Goal: Task Accomplishment & Management: Use online tool/utility

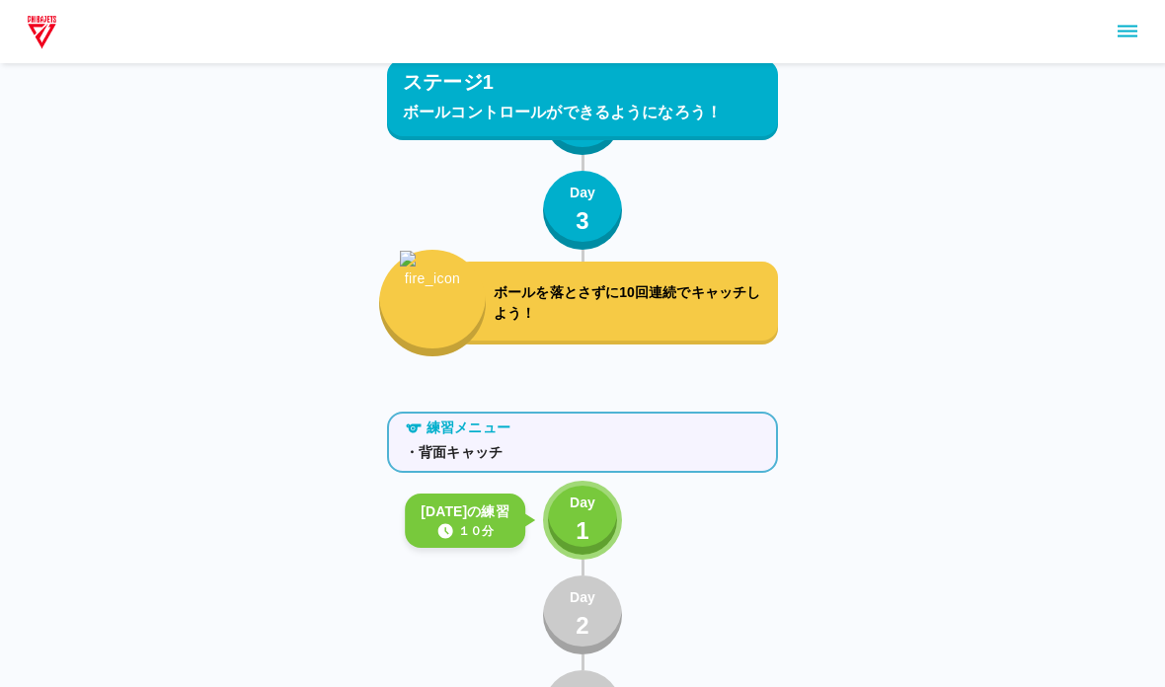
scroll to position [2039, 0]
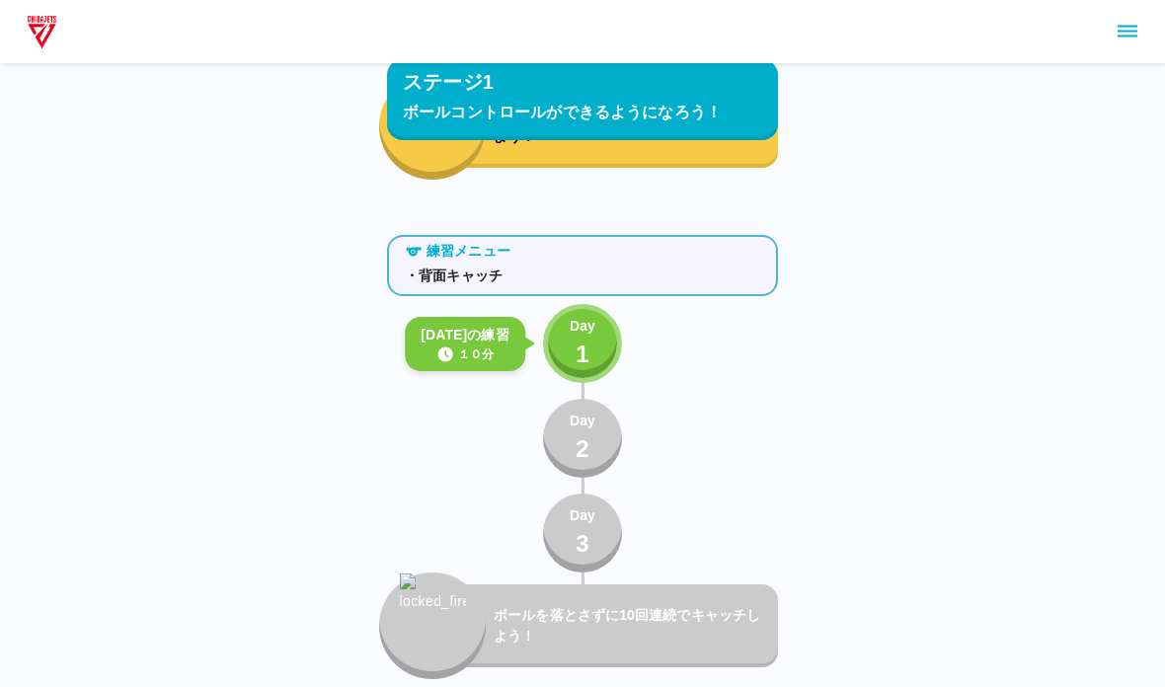
click at [589, 345] on p "1" at bounding box center [583, 355] width 14 height 36
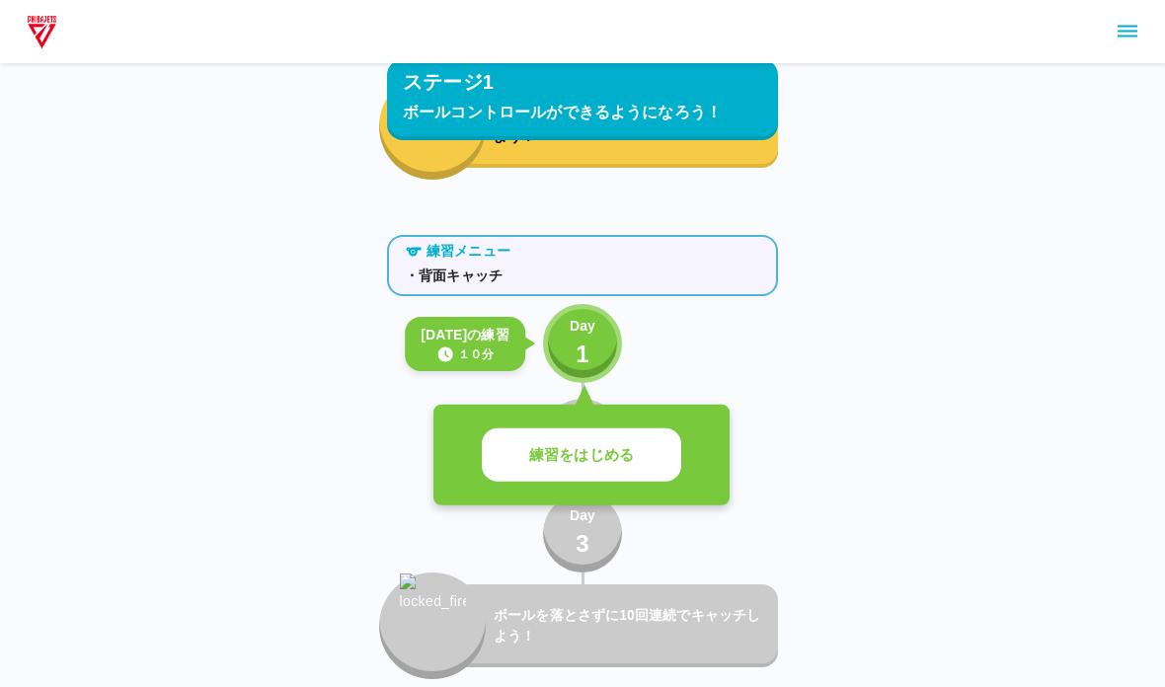
click at [566, 436] on button "練習をはじめる" at bounding box center [582, 456] width 200 height 54
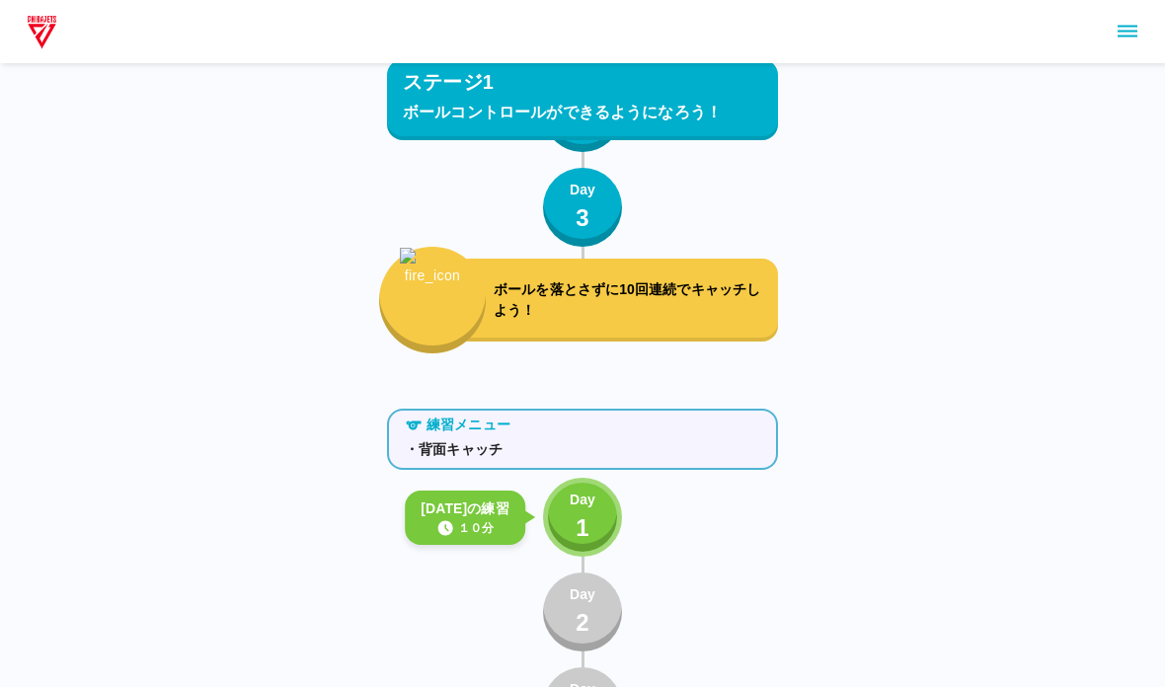
scroll to position [1868, 0]
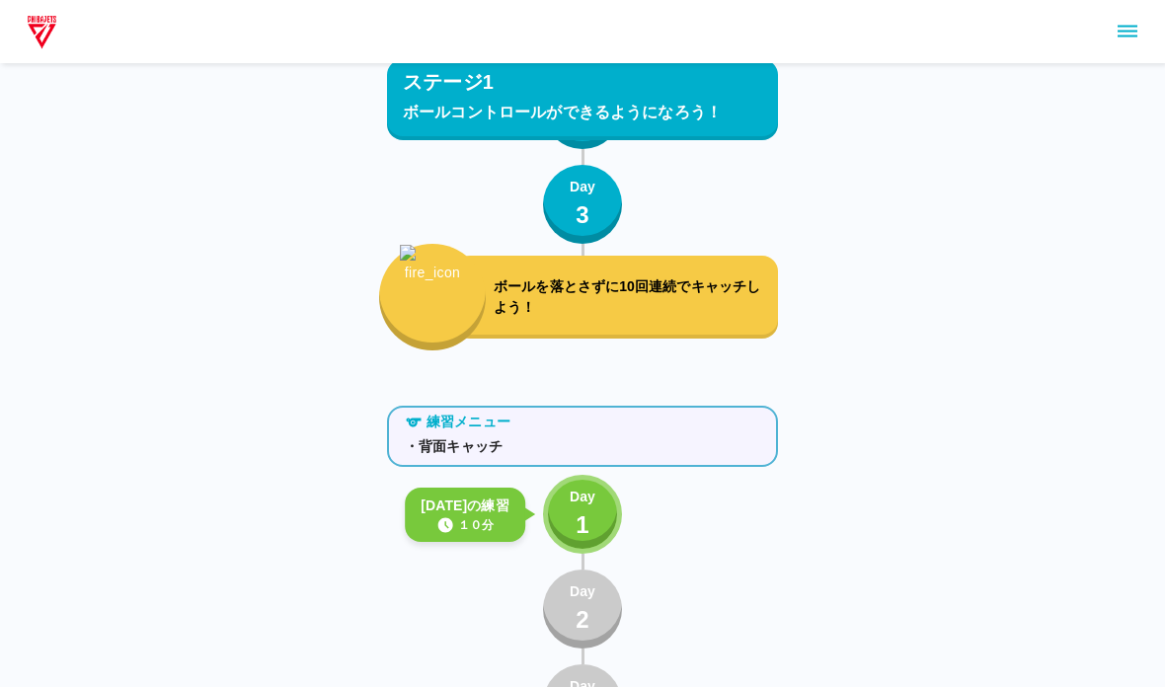
click at [589, 509] on p "1" at bounding box center [583, 526] width 14 height 36
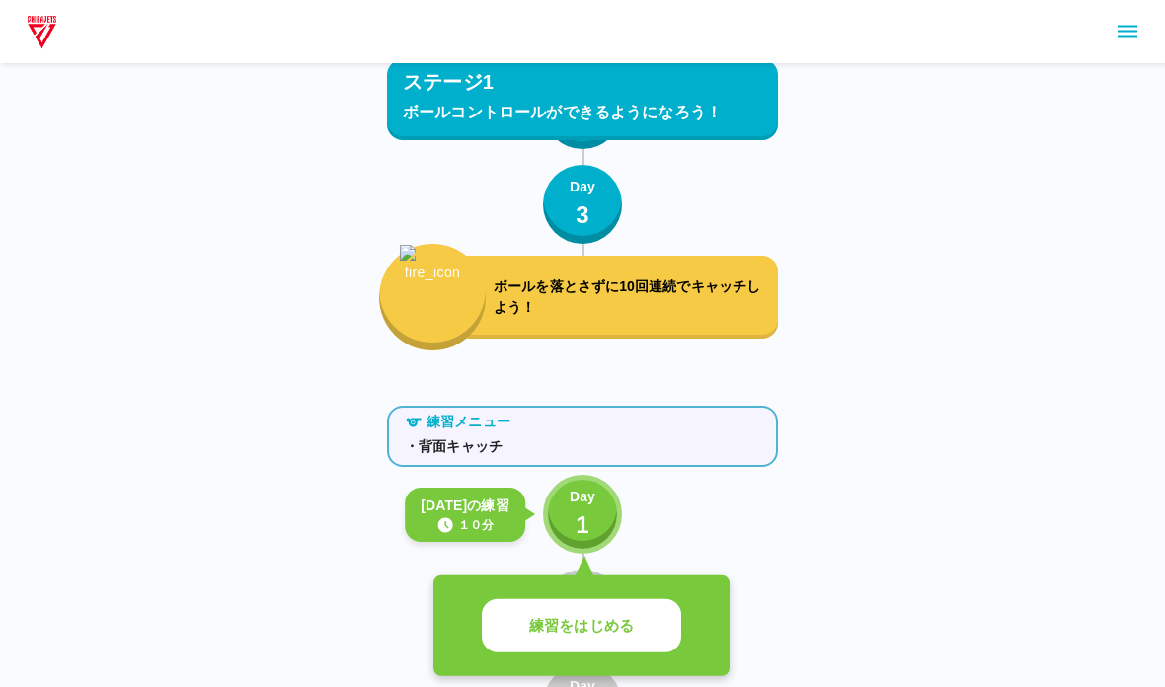
click at [617, 605] on button "練習をはじめる" at bounding box center [582, 627] width 200 height 54
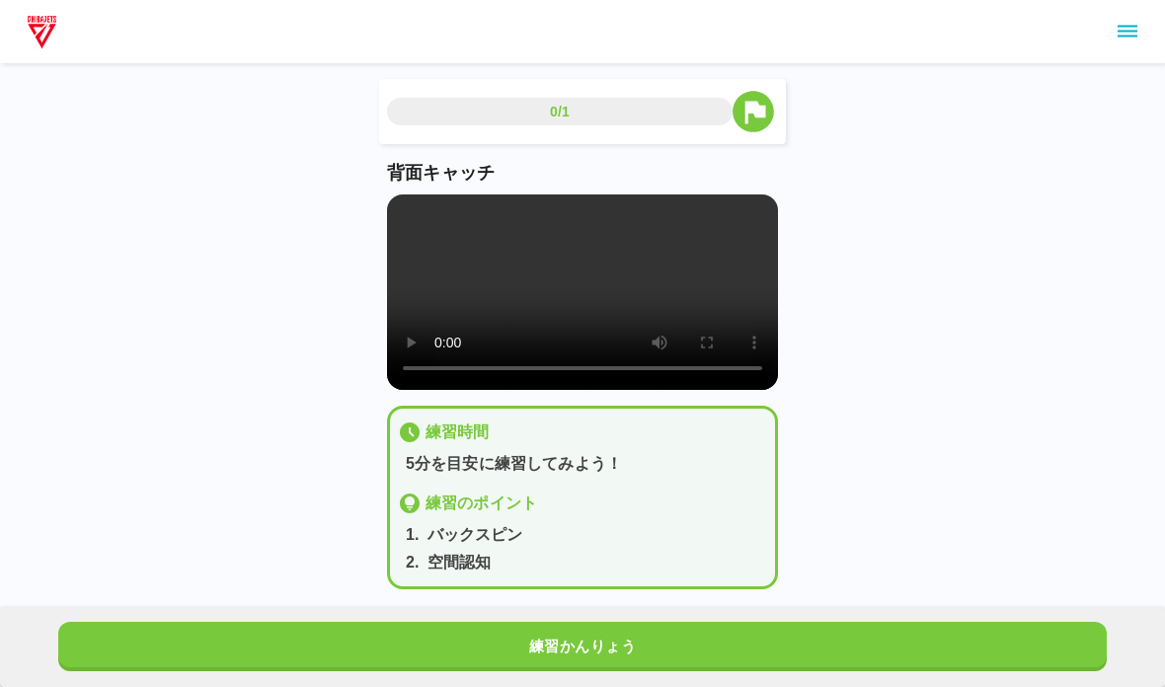
click at [489, 326] on video at bounding box center [582, 293] width 391 height 196
click at [401, 218] on video at bounding box center [582, 293] width 391 height 196
click at [162, 633] on button "練習かんりょう" at bounding box center [582, 646] width 1049 height 49
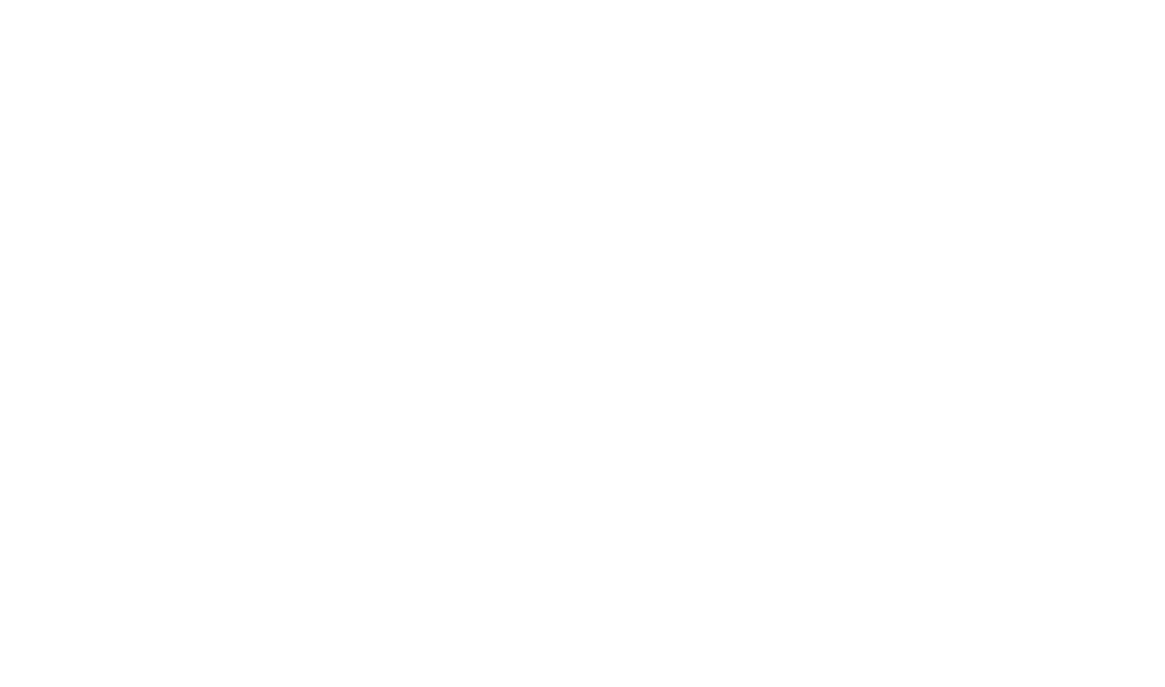
click at [173, 8] on html at bounding box center [582, 4] width 1165 height 8
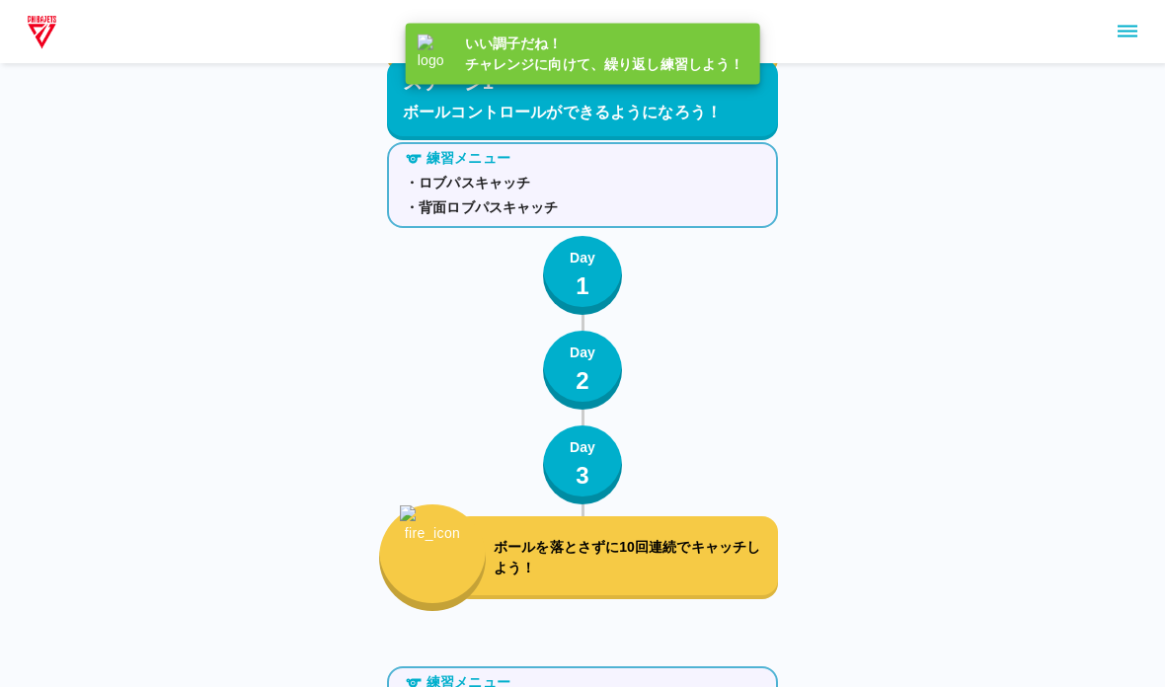
scroll to position [2039, 0]
